Goal: Contribute content: Contribute content

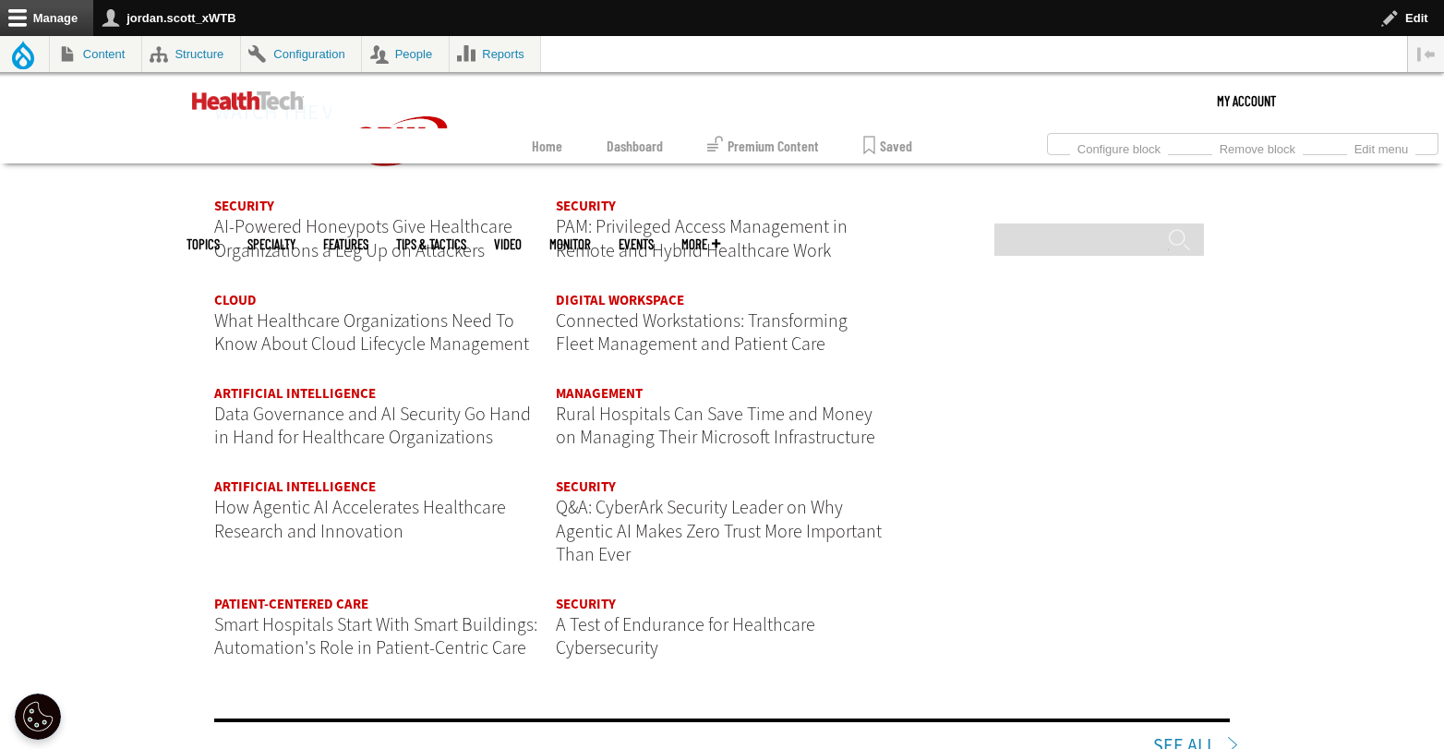
scroll to position [2391, 0]
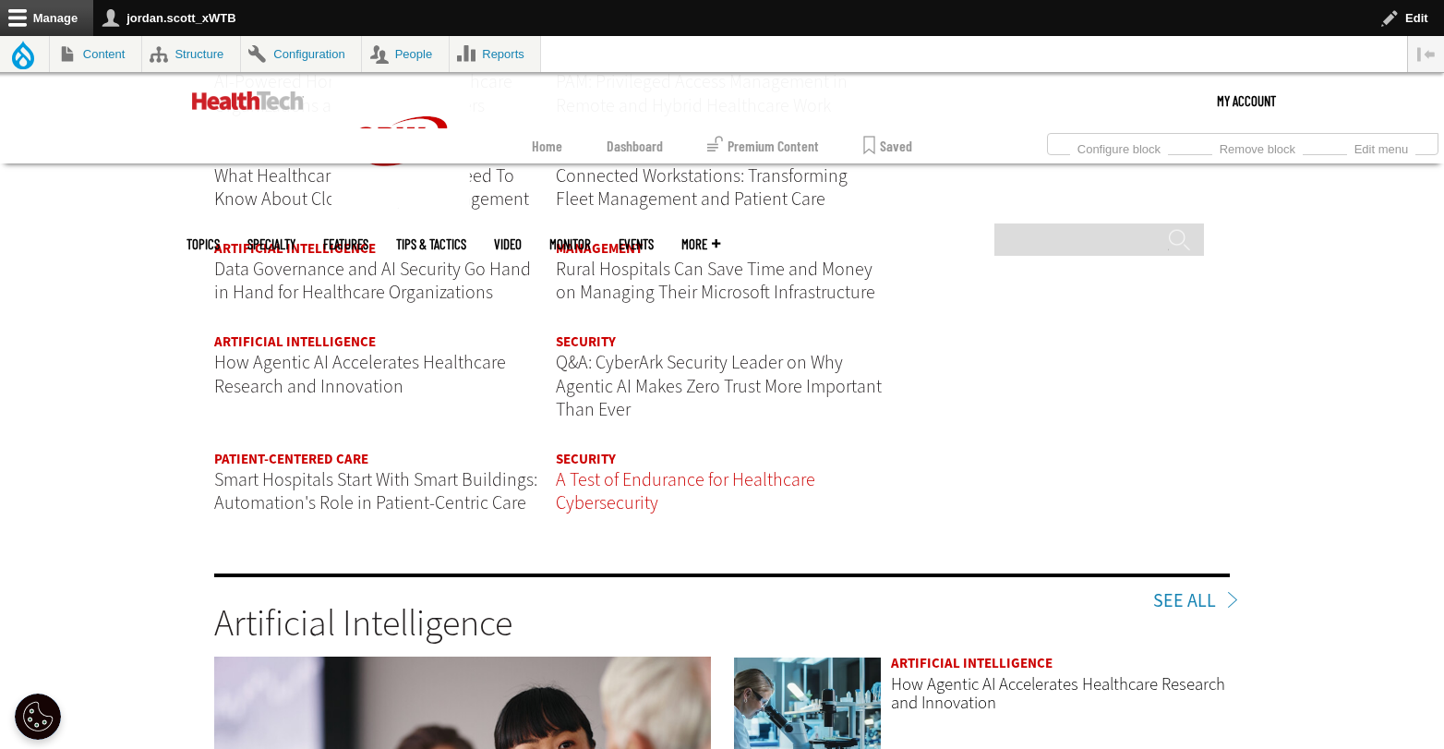
click at [594, 487] on span "A Test of Endurance for Healthcare Cybersecurity" at bounding box center [685, 491] width 259 height 49
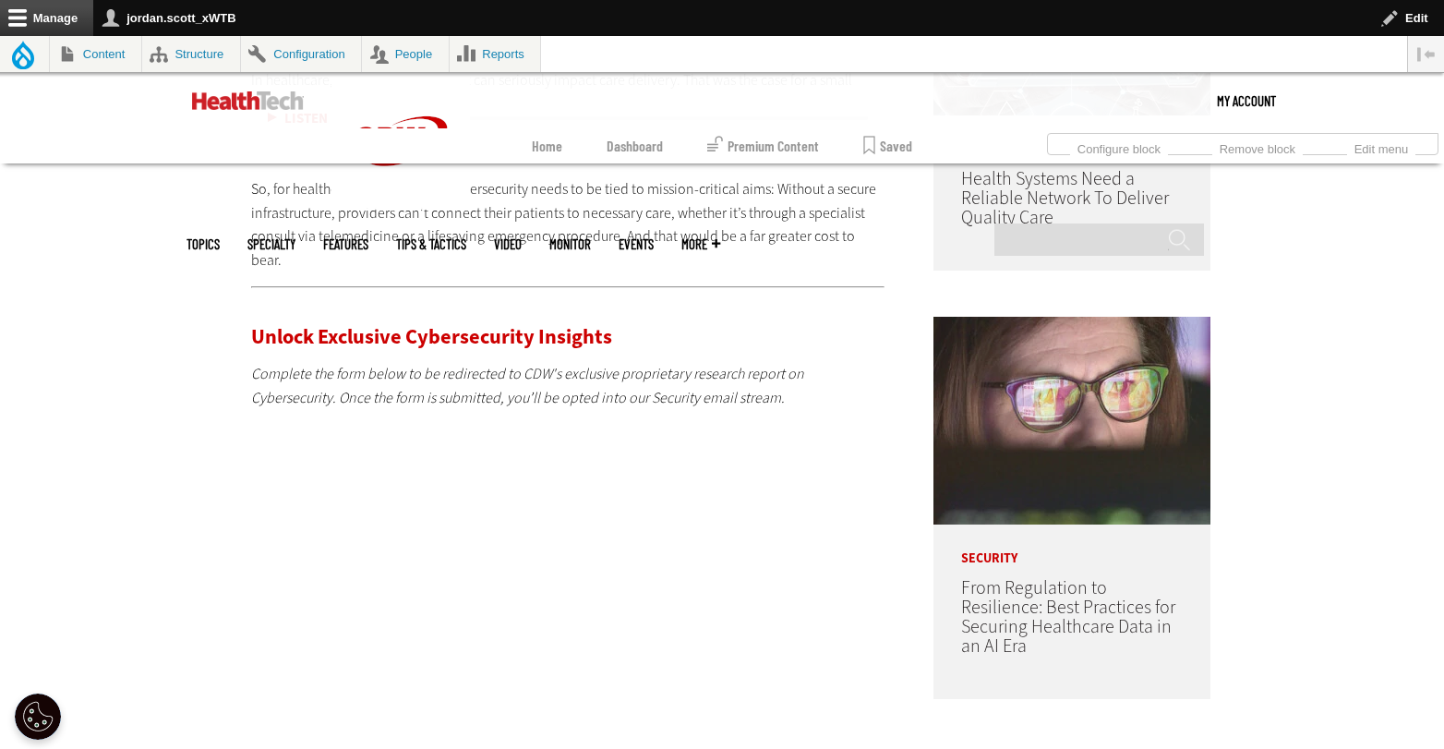
scroll to position [1076, 0]
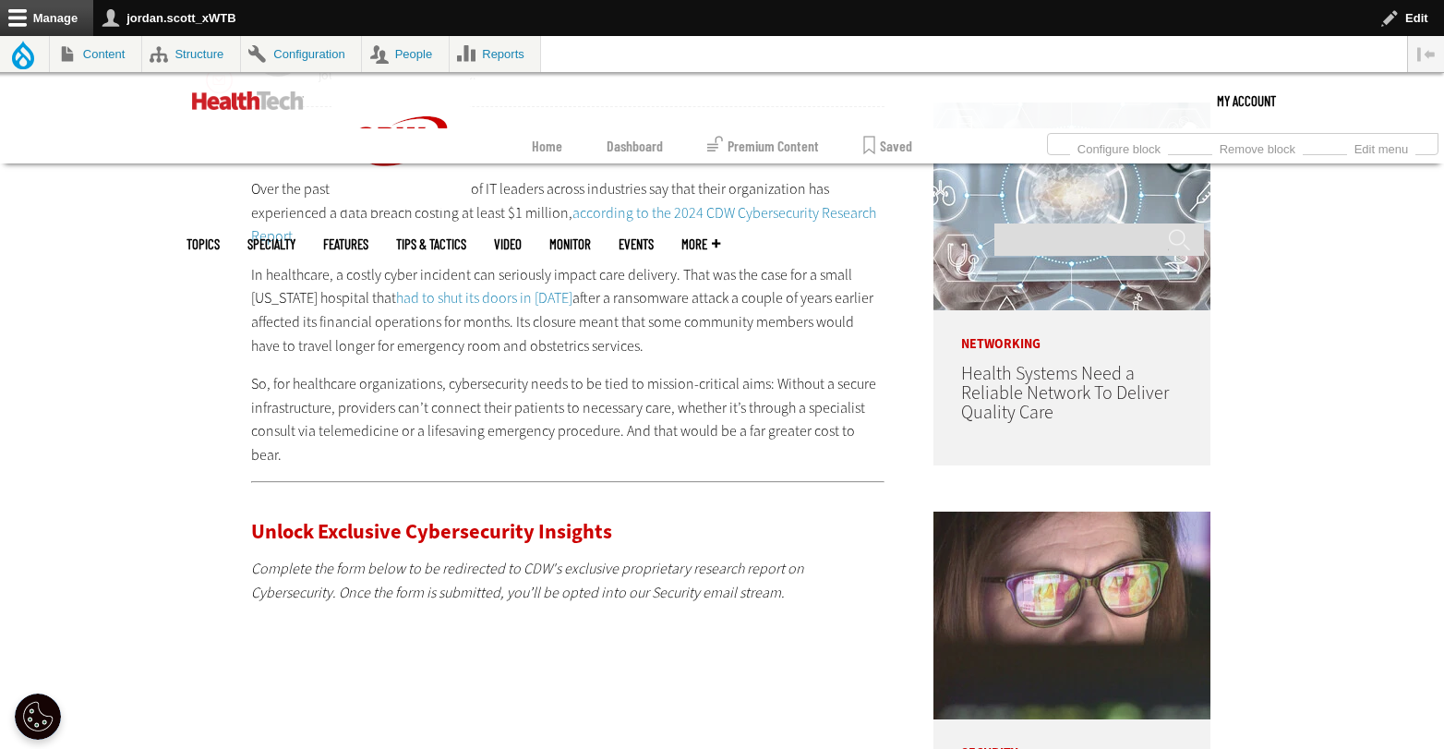
click at [676, 216] on link "according to the 2024 CDW Cybersecurity Research Report" at bounding box center [563, 224] width 625 height 43
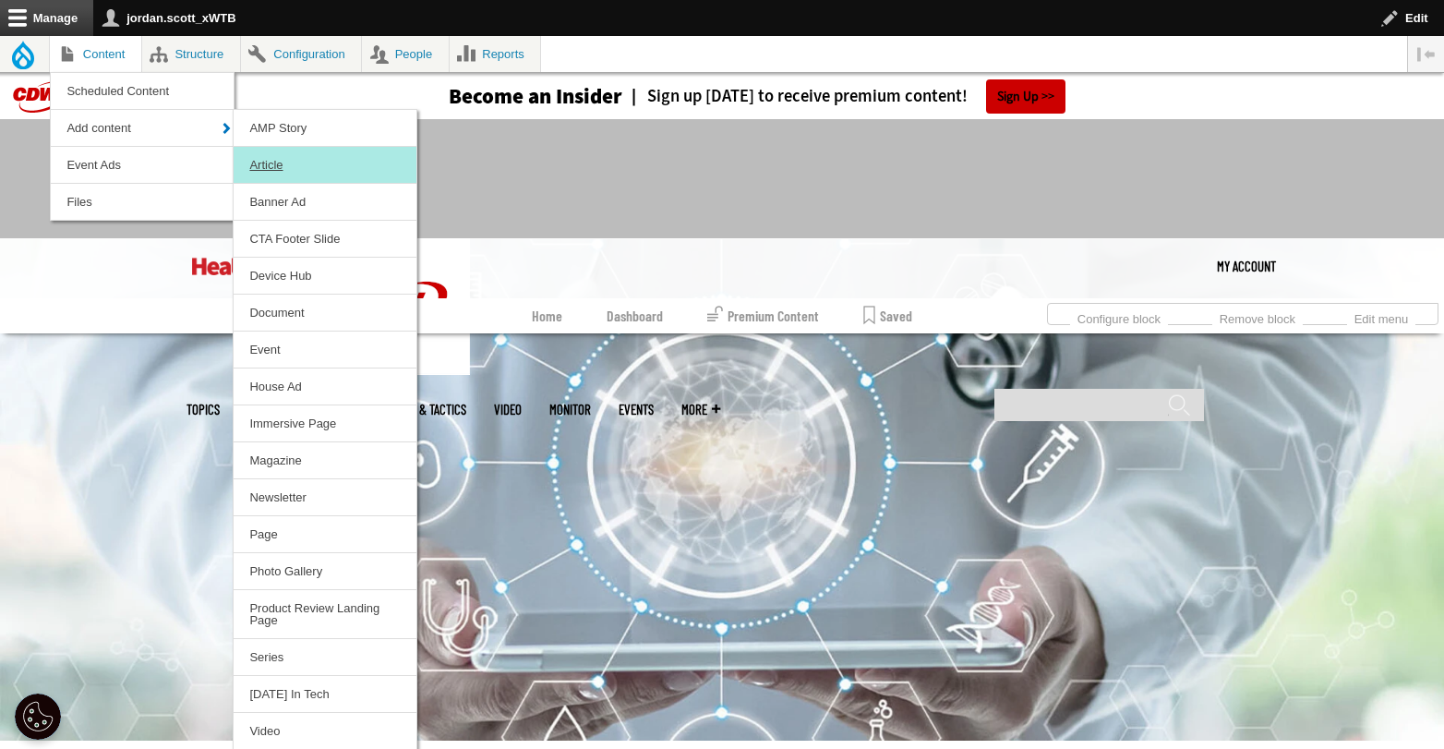
click at [257, 162] on link "Article" at bounding box center [325, 165] width 183 height 36
